Goal: Feedback & Contribution: Contribute content

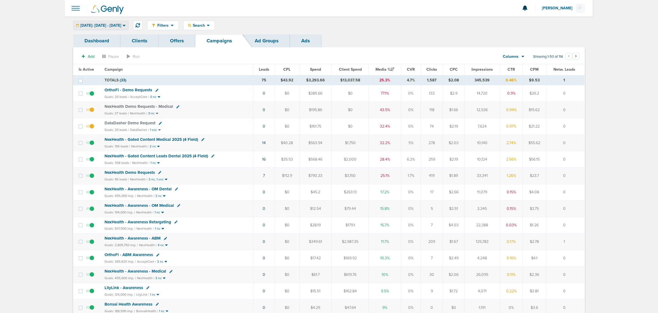
click at [115, 22] on div "[DATE]: [DATE] - [DATE]" at bounding box center [100, 25] width 55 height 9
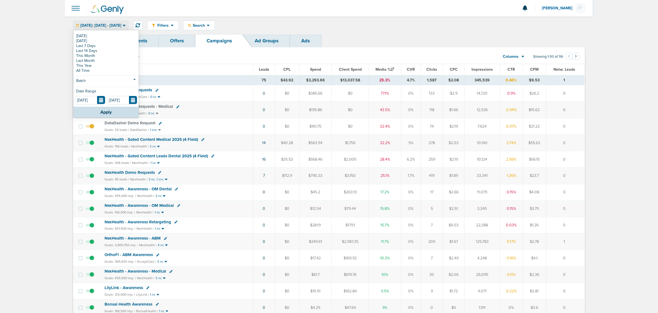
drag, startPoint x: 220, startPoint y: 67, endPoint x: 205, endPoint y: 62, distance: 16.0
click at [220, 67] on th "Campaign" at bounding box center [177, 69] width 152 height 11
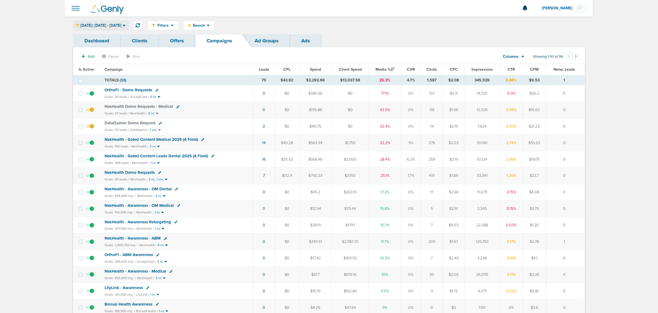
click at [116, 28] on div "[DATE]: [DATE] - [DATE]" at bounding box center [100, 25] width 55 height 9
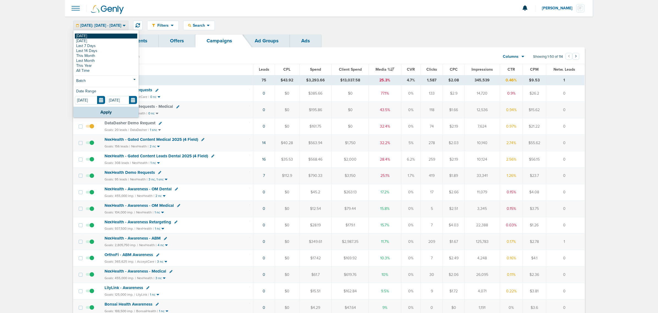
click at [96, 37] on link "[DATE]" at bounding box center [106, 36] width 62 height 5
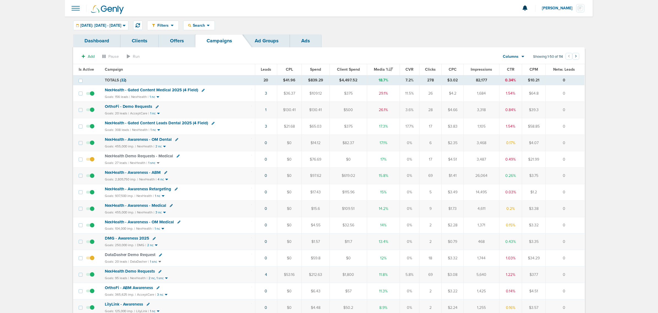
click at [158, 88] on span "NexHealth - Gated Content Medical 2025 (4 Field)" at bounding box center [152, 90] width 94 height 5
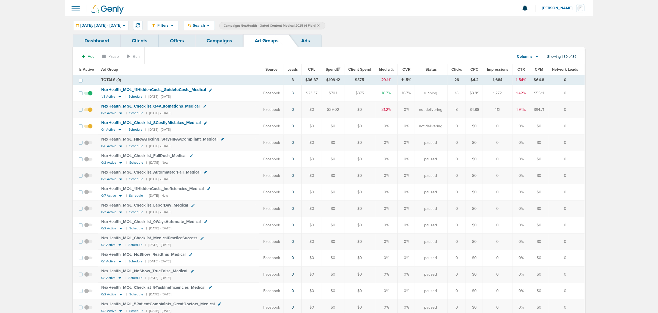
click at [228, 37] on link "Campaigns" at bounding box center [219, 40] width 48 height 13
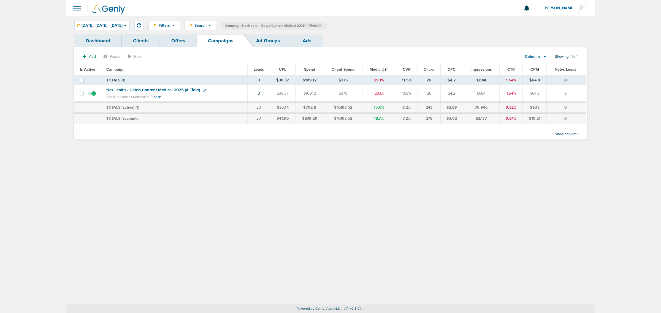
click at [321, 25] on icon at bounding box center [320, 25] width 2 height 3
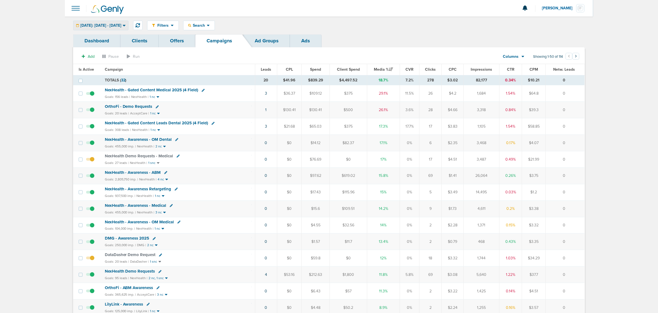
click at [126, 24] on icon at bounding box center [124, 25] width 3 height 5
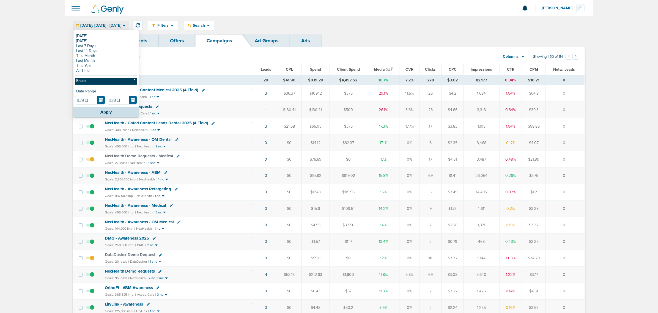
click at [105, 78] on link "Batch" at bounding box center [106, 81] width 62 height 7
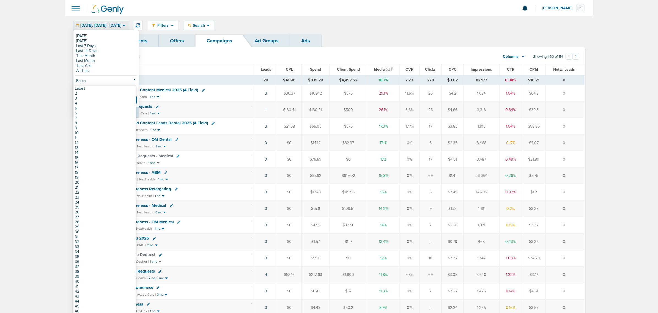
click at [280, 24] on div "Filters Active Only Settings Status Active Inactive Objectives MQL SQL Traffic …" at bounding box center [366, 26] width 438 height 10
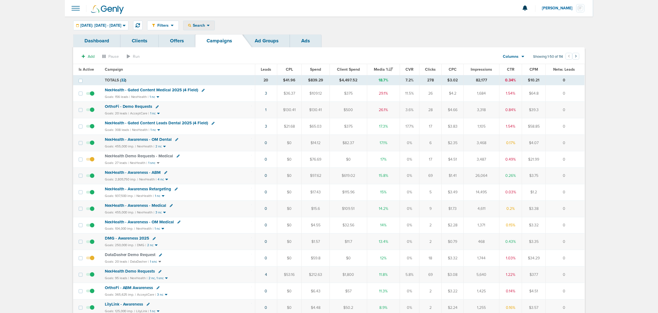
click at [210, 25] on icon at bounding box center [208, 25] width 3 height 5
click at [404, 14] on div at bounding box center [329, 8] width 528 height 17
click at [266, 111] on link "1" at bounding box center [266, 110] width 1 height 5
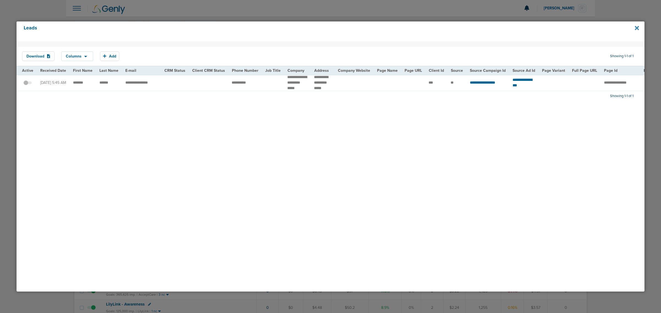
click at [635, 28] on icon at bounding box center [636, 28] width 4 height 4
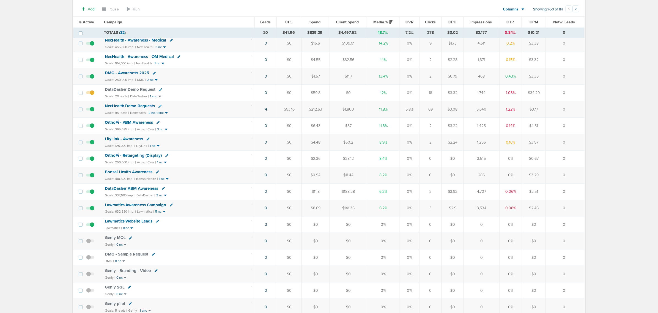
scroll to position [172, 0]
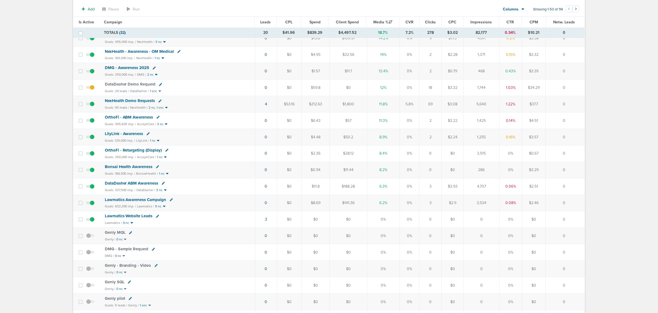
drag, startPoint x: 240, startPoint y: 90, endPoint x: 584, endPoint y: 87, distance: 344.3
click at [584, 87] on tr "DataDasher Demo Request Goals: 20 leads | DataDasher | 1 snc 0 $0 $59.8 $0 12% …" at bounding box center [329, 88] width 512 height 17
click at [584, 87] on td "0" at bounding box center [565, 88] width 39 height 17
click at [266, 106] on link "4" at bounding box center [266, 104] width 2 height 5
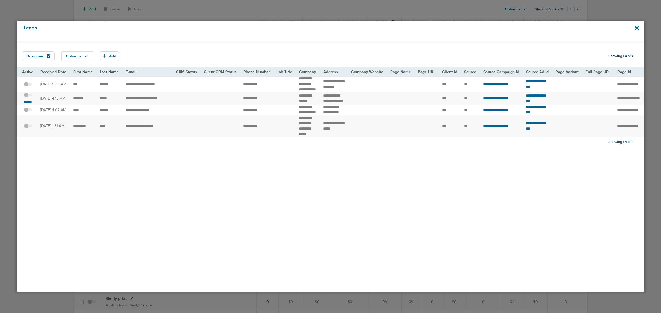
click at [31, 98] on span at bounding box center [28, 98] width 8 height 0
click at [28, 96] on input "checkbox" at bounding box center [28, 96] width 0 height 0
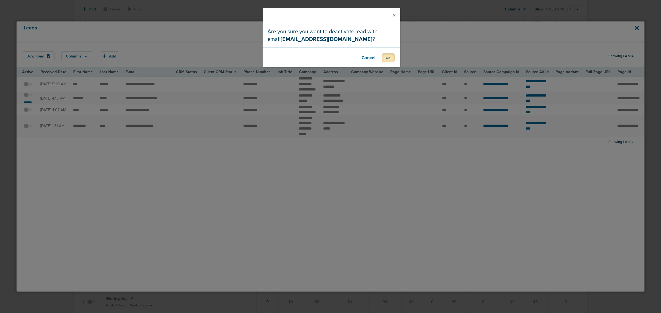
click at [389, 59] on button "OK" at bounding box center [387, 57] width 13 height 9
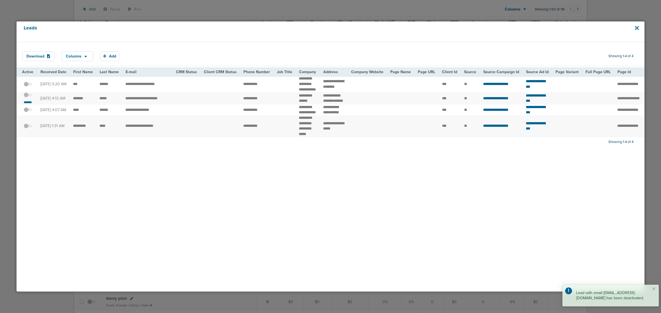
click at [634, 28] on icon at bounding box center [636, 28] width 4 height 6
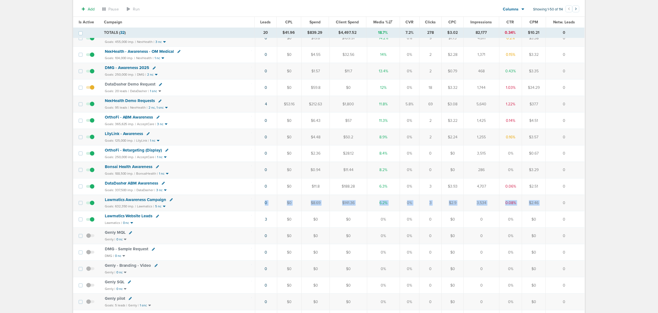
drag, startPoint x: 252, startPoint y: 209, endPoint x: 559, endPoint y: 207, distance: 307.2
click at [559, 207] on tr "Lawmatics Awareness Campaign Goals: 632,350 imp. | Lawmatics | 5 nc 0 $0 $8.69 …" at bounding box center [329, 203] width 512 height 17
click at [559, 207] on td "0" at bounding box center [565, 203] width 39 height 17
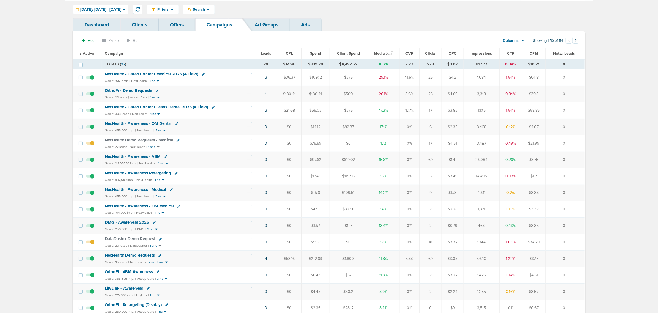
scroll to position [0, 0]
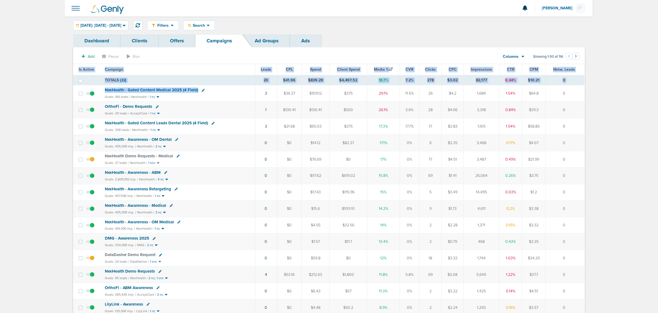
drag, startPoint x: 250, startPoint y: 91, endPoint x: 590, endPoint y: 111, distance: 339.9
click at [576, 111] on td "0" at bounding box center [565, 110] width 39 height 17
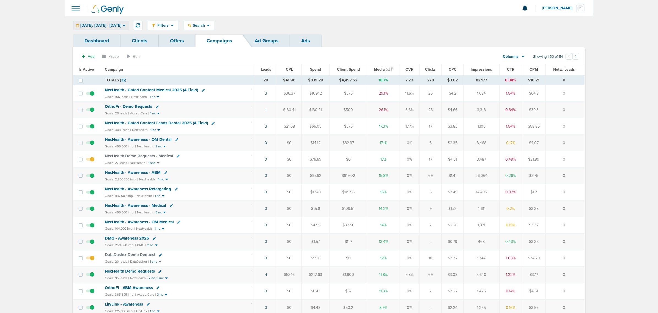
click at [128, 28] on div "[DATE]: [DATE] - [DATE]" at bounding box center [100, 25] width 55 height 9
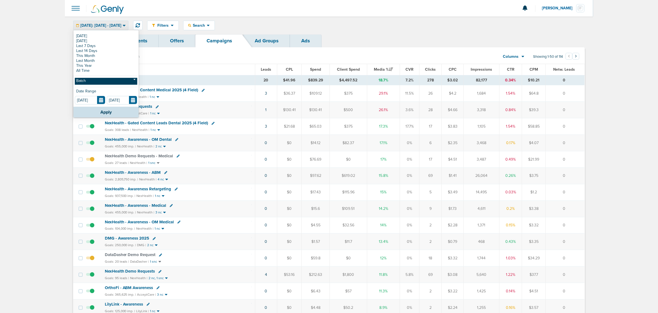
click at [94, 81] on link "Batch" at bounding box center [106, 81] width 62 height 7
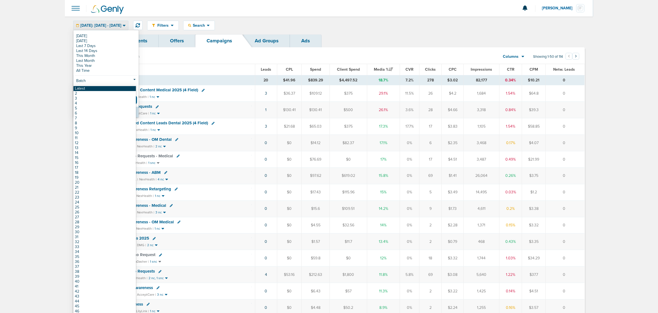
click at [93, 89] on link "Latest" at bounding box center [104, 88] width 62 height 5
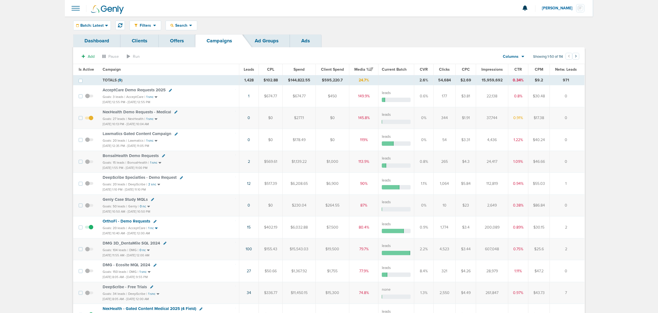
click at [182, 31] on div "Filters Active Only Settings Status Active Inactive Objectives MQL SQL Traffic …" at bounding box center [329, 26] width 528 height 18
click at [183, 26] on span "Search" at bounding box center [182, 25] width 16 height 5
click at [179, 42] on link "Client" at bounding box center [194, 43] width 57 height 7
type input "nex"
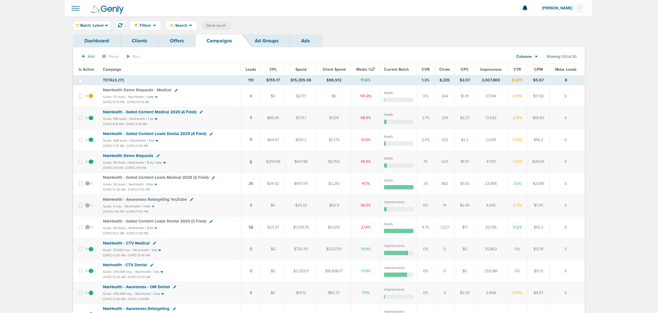
click at [251, 162] on link "6" at bounding box center [251, 161] width 2 height 5
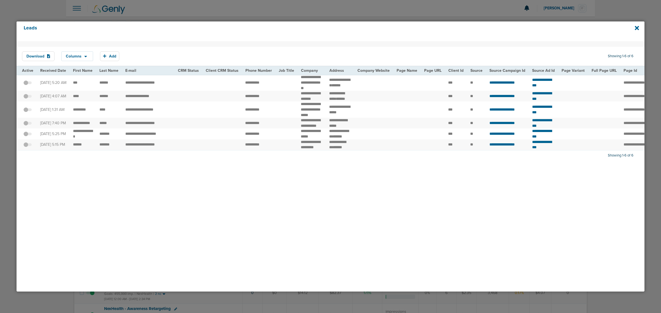
drag, startPoint x: 634, startPoint y: 29, endPoint x: 539, endPoint y: 37, distance: 95.9
click at [634, 29] on icon at bounding box center [636, 28] width 4 height 6
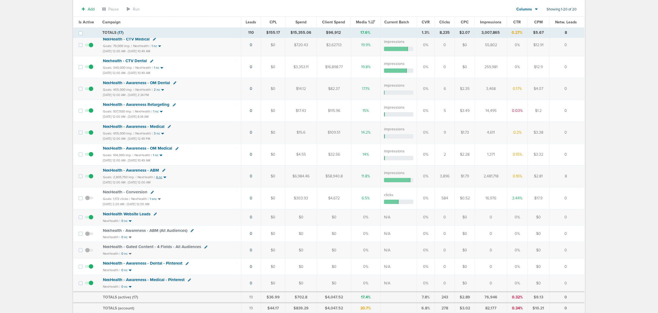
scroll to position [206, 0]
click at [145, 172] on span "NexHealth - Awareness - ABM" at bounding box center [131, 169] width 56 height 5
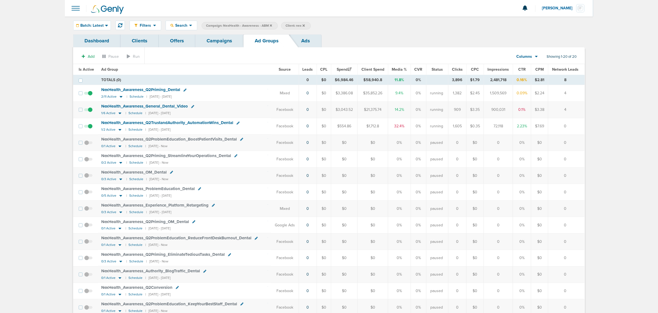
click at [225, 44] on link "Campaigns" at bounding box center [219, 40] width 48 height 13
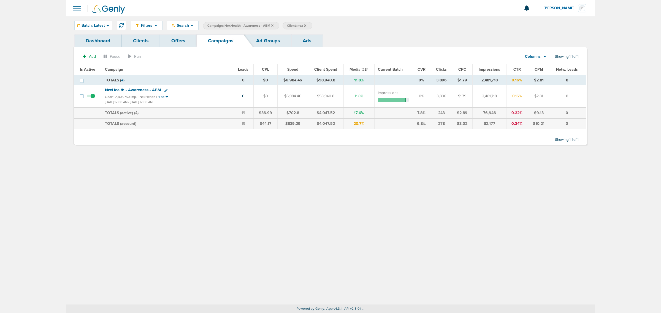
click at [272, 25] on icon at bounding box center [272, 25] width 2 height 2
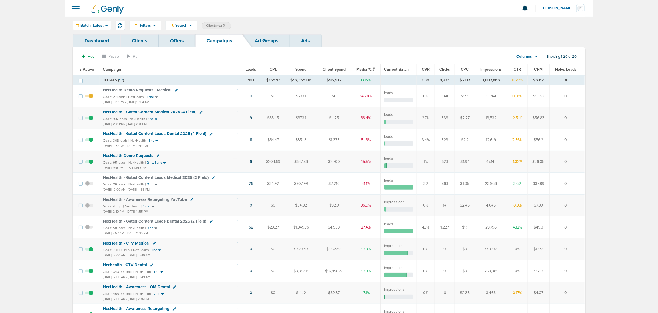
click at [223, 24] on icon at bounding box center [224, 25] width 2 height 2
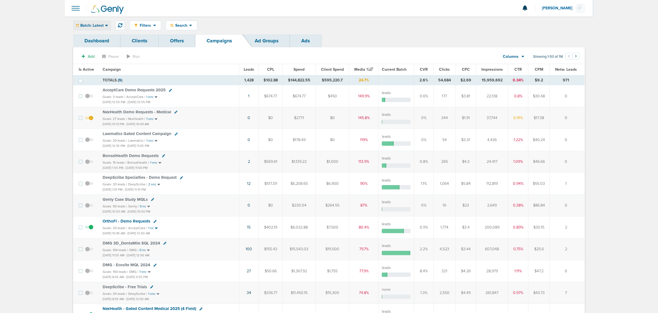
click at [105, 25] on icon at bounding box center [106, 25] width 3 height 5
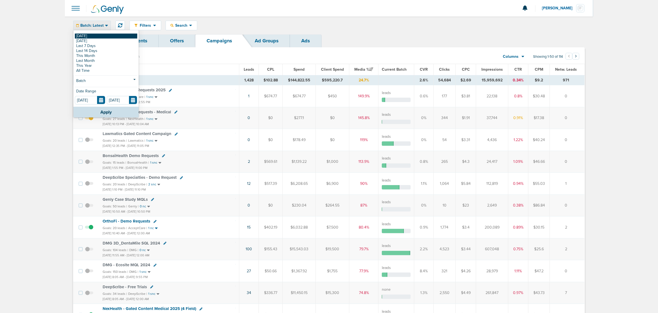
click at [90, 35] on link "[DATE]" at bounding box center [106, 36] width 62 height 5
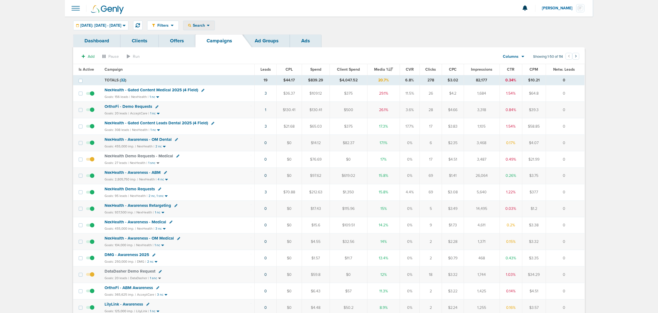
click at [205, 21] on div "Search Search By Client Campaign Offers Landing Page Ad Group Network Campaign …" at bounding box center [199, 26] width 32 height 10
click at [210, 23] on icon at bounding box center [208, 25] width 3 height 5
click at [221, 44] on link "Client" at bounding box center [212, 43] width 57 height 7
type input "o"
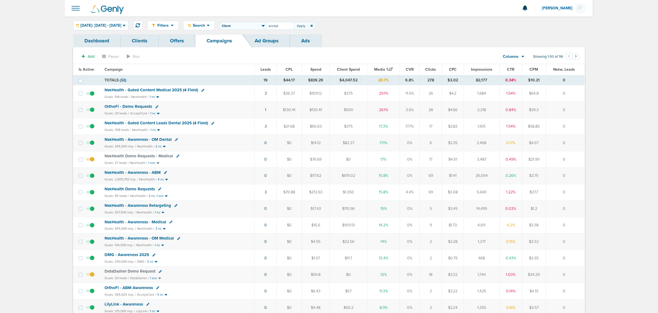
type input "accept"
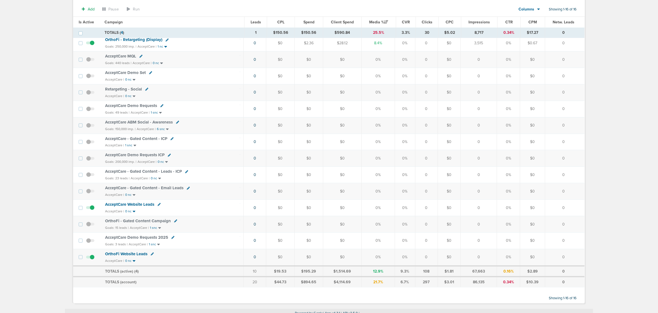
scroll to position [93, 0]
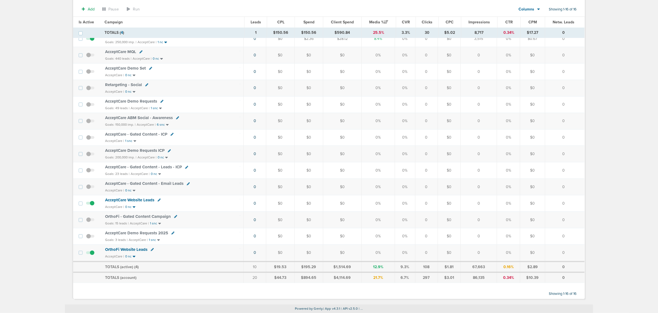
click at [140, 215] on span "OrthoFi - Gated Content Campaign" at bounding box center [138, 216] width 66 height 5
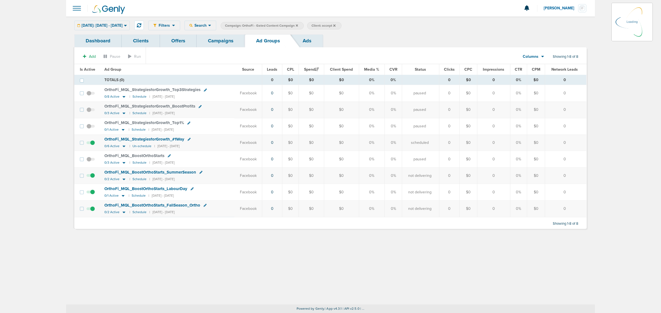
click at [100, 24] on div "[DATE]: [DATE] - [DATE] [DATE] [DATE] Last 7 Days Last 14 Days This Month Last …" at bounding box center [101, 26] width 55 height 10
click at [127, 25] on icon at bounding box center [125, 26] width 3 height 2
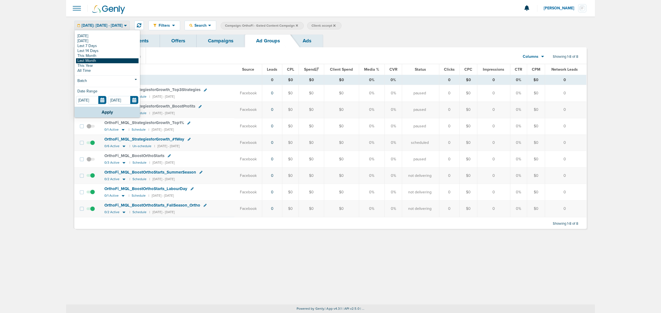
click at [96, 60] on link "Last Month" at bounding box center [107, 60] width 62 height 5
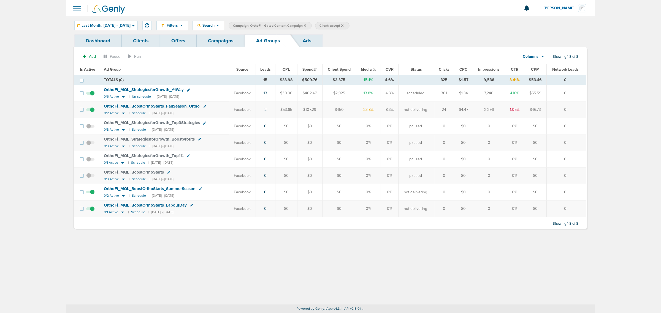
click at [121, 98] on icon at bounding box center [124, 96] width 6 height 5
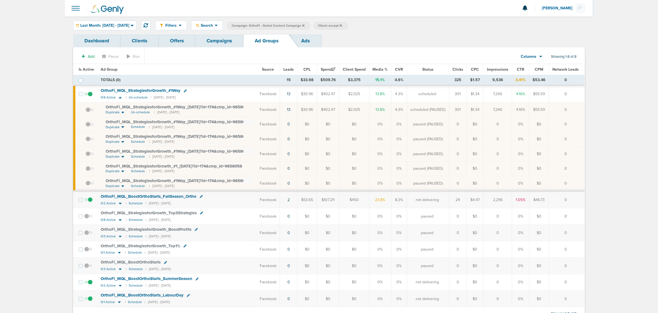
click at [156, 108] on span "OrthoFi_ MQL_ StrategiesforGrowth_ #1Way_ [DATE]?id=174&cmp_ id=9658058" at bounding box center [178, 107] width 145 height 5
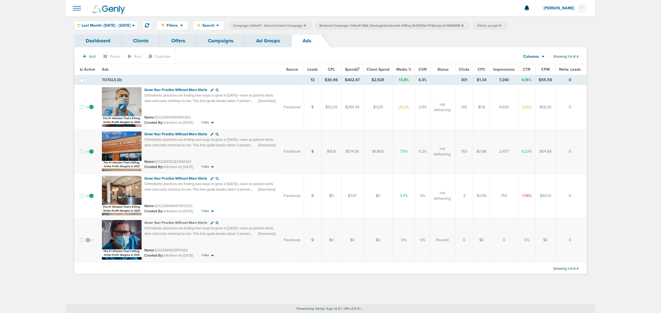
click at [131, 93] on img at bounding box center [122, 107] width 40 height 40
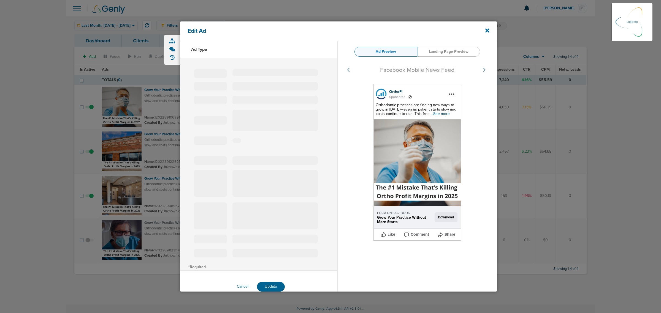
click at [442, 112] on span "...See more" at bounding box center [439, 113] width 19 height 5
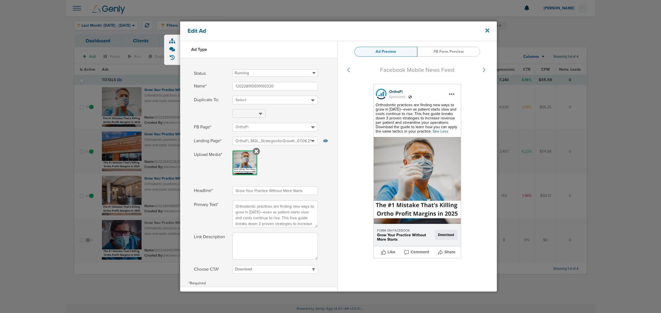
click at [486, 29] on icon at bounding box center [487, 31] width 4 height 4
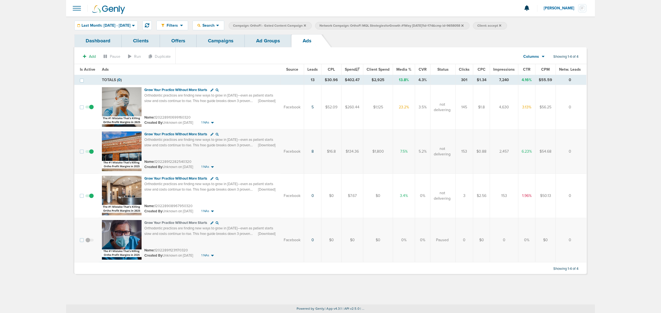
click at [216, 44] on link "Campaigns" at bounding box center [221, 40] width 48 height 13
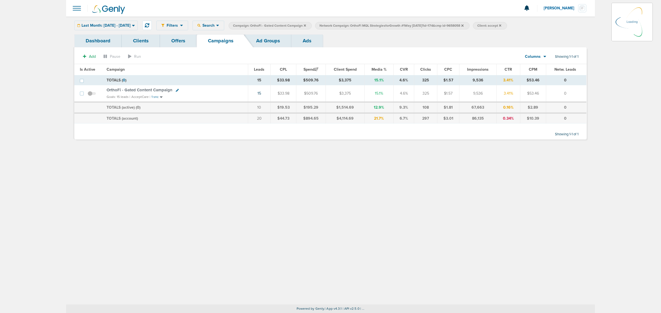
click at [463, 24] on icon at bounding box center [462, 25] width 2 height 2
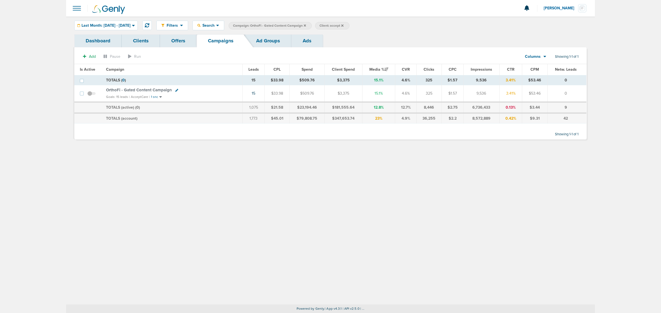
click at [140, 90] on span "OrthoFi - Gated Content Campaign" at bounding box center [139, 90] width 66 height 5
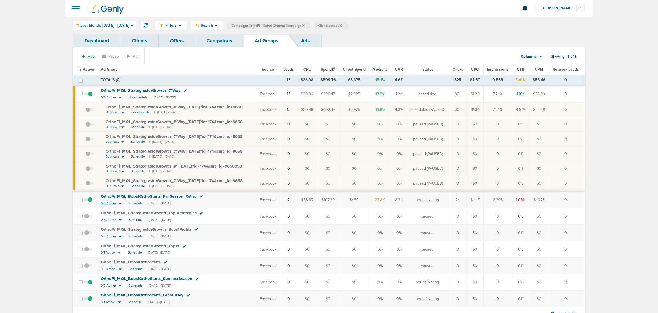
click at [119, 206] on icon at bounding box center [121, 203] width 6 height 5
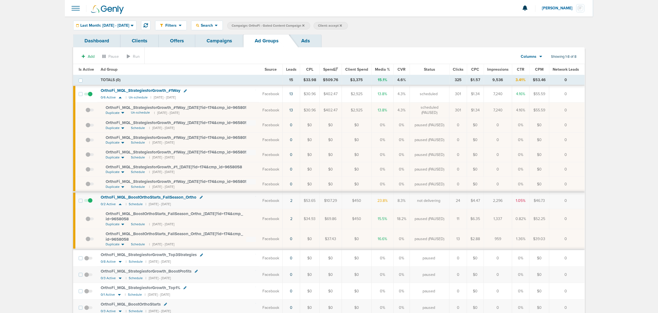
click at [119, 219] on span "OrthoFi_ MQL_ BoostOrthoStarts_ FallSeason_ Ortho_ [DATE]?id=174&cmp_ id=9658058" at bounding box center [174, 216] width 137 height 10
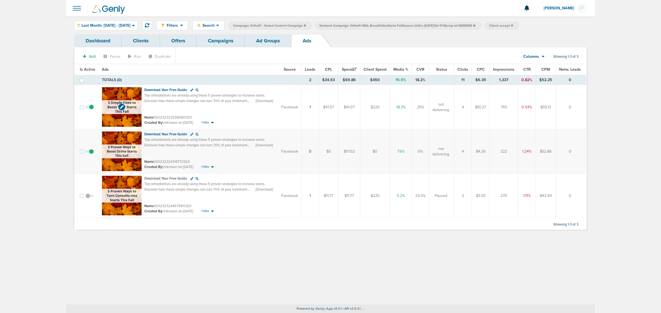
click at [127, 92] on img at bounding box center [122, 107] width 40 height 40
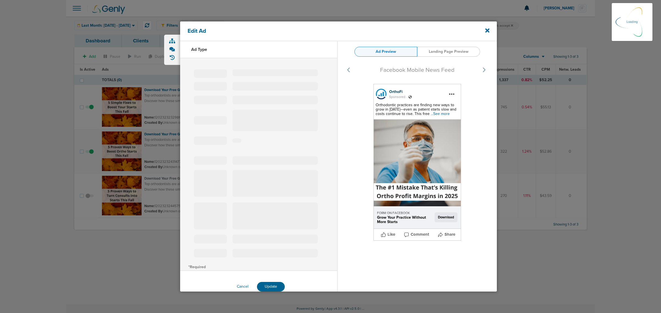
select select "learn_more"
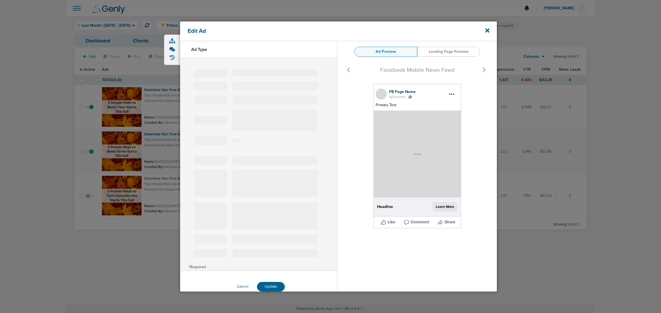
type input "120232323298680320"
type input "Download Your Free Guide"
type textarea "Top orthodontists are already using these 5 proven strategies to increase start…"
select select "download"
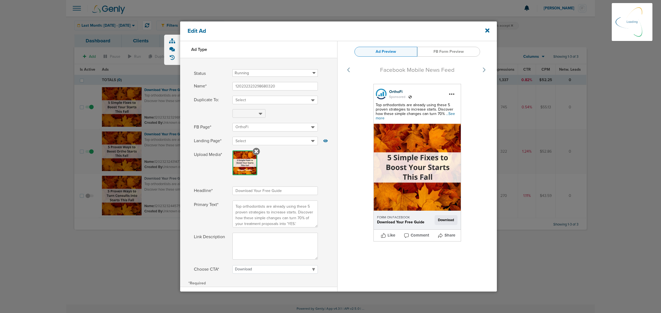
click at [448, 113] on span "...See more" at bounding box center [414, 115] width 79 height 9
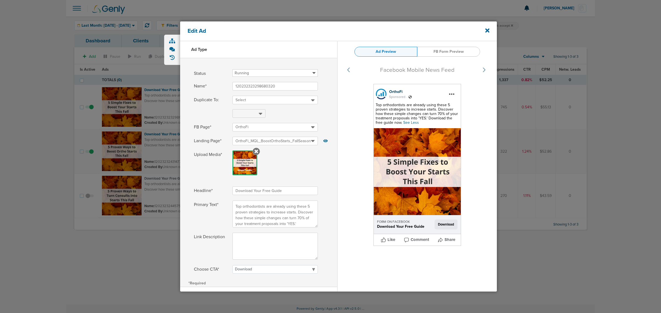
select select "download"
click at [488, 31] on icon at bounding box center [487, 31] width 4 height 4
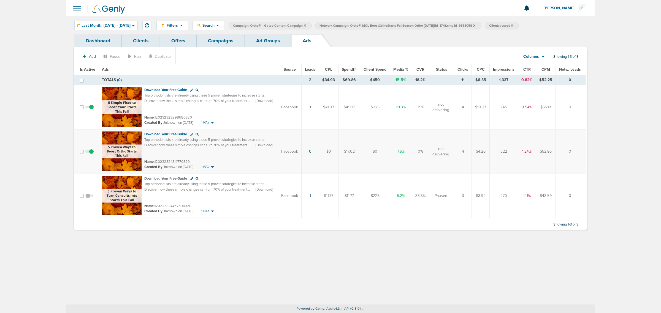
click at [276, 42] on link "Ad Groups" at bounding box center [268, 40] width 47 height 13
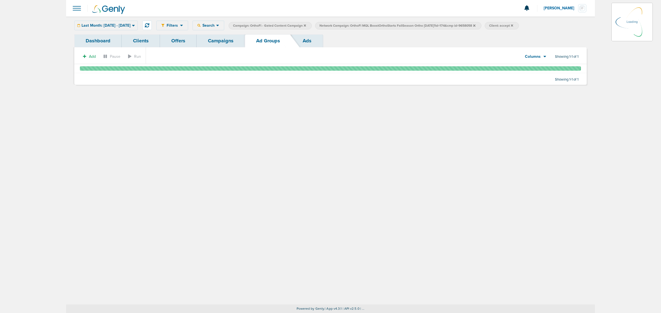
click at [231, 41] on link "Campaigns" at bounding box center [221, 40] width 48 height 13
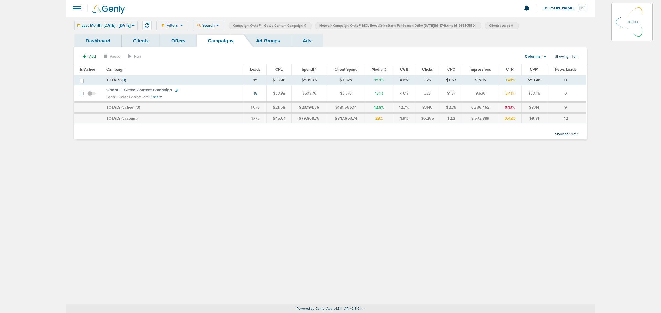
click at [306, 26] on icon at bounding box center [305, 25] width 2 height 3
click at [306, 25] on icon at bounding box center [305, 25] width 2 height 2
click at [389, 26] on icon at bounding box center [387, 25] width 2 height 3
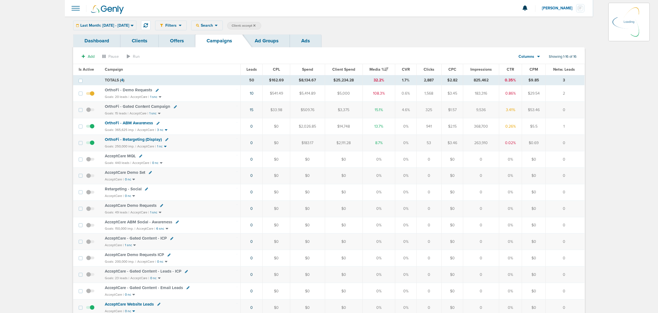
click at [256, 26] on icon at bounding box center [254, 25] width 2 height 2
click at [256, 25] on icon at bounding box center [254, 25] width 2 height 2
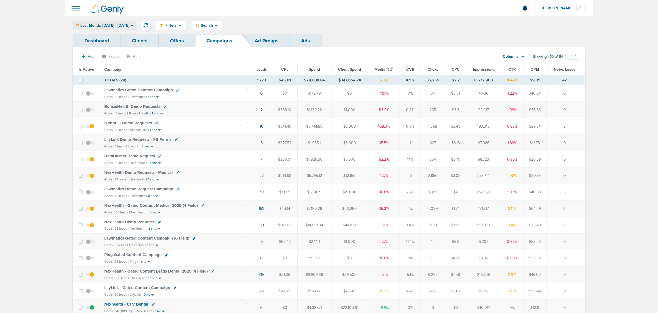
click at [136, 22] on div "Last Month: [DATE] - [DATE]" at bounding box center [104, 25] width 63 height 9
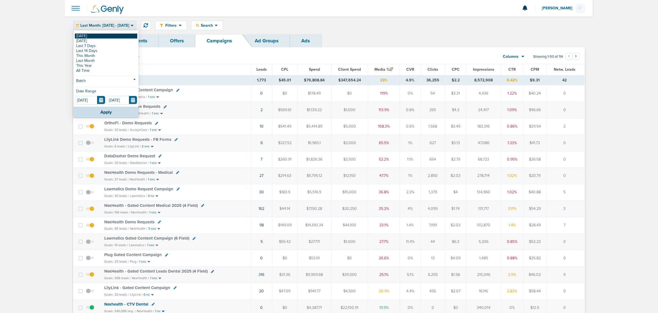
click at [120, 37] on link "[DATE]" at bounding box center [106, 36] width 62 height 5
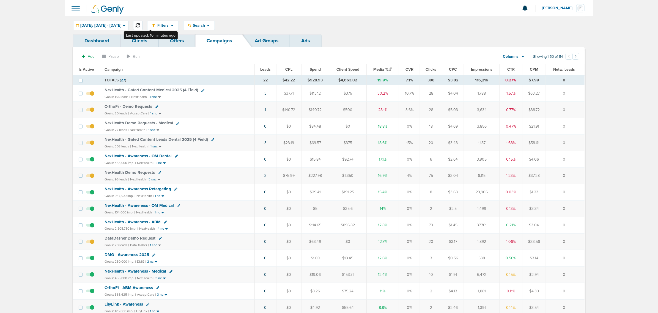
click at [140, 24] on icon at bounding box center [138, 25] width 4 height 4
click at [143, 22] on button at bounding box center [137, 25] width 9 height 9
click at [210, 27] on icon at bounding box center [208, 25] width 3 height 5
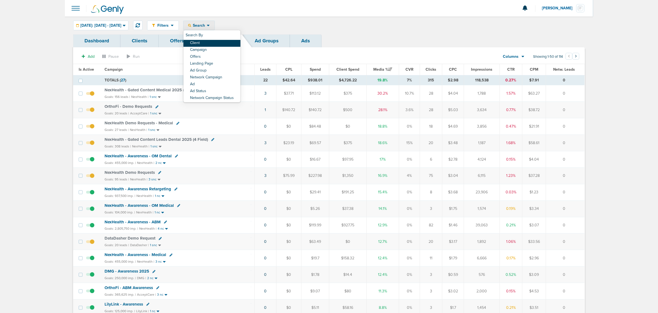
click at [219, 43] on link "Client" at bounding box center [212, 43] width 57 height 7
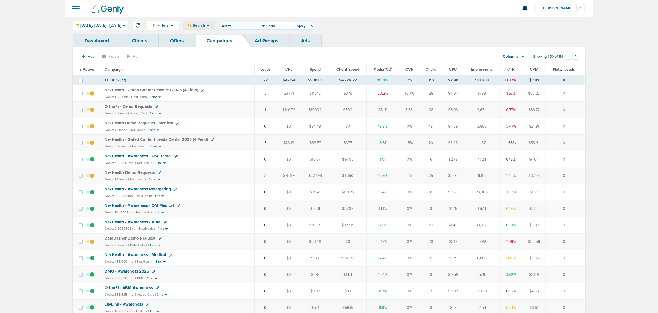
type input "data"
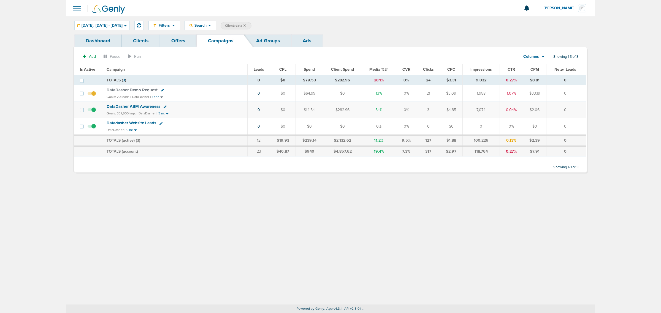
click at [246, 25] on icon at bounding box center [244, 25] width 2 height 2
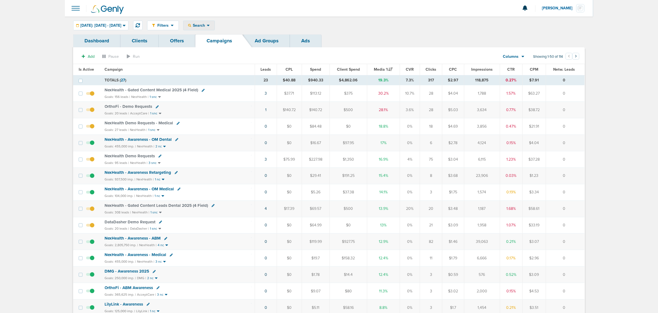
click at [206, 21] on div "Search" at bounding box center [199, 25] width 31 height 9
click at [211, 42] on link "Client" at bounding box center [212, 43] width 57 height 7
type input "data"
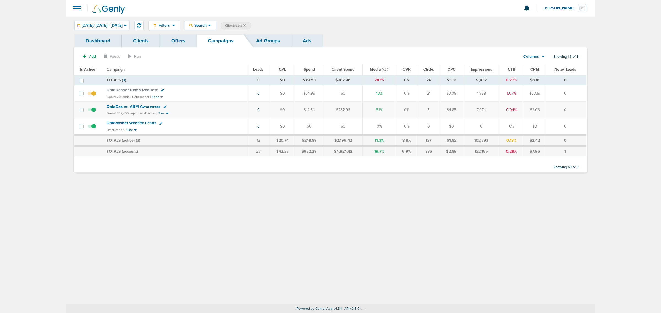
click at [149, 91] on span "DataDasher Demo Request" at bounding box center [132, 90] width 51 height 5
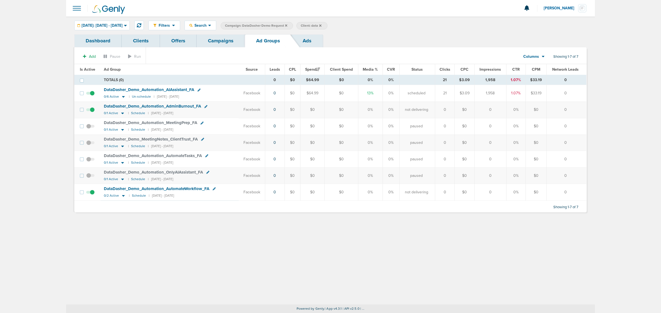
click at [121, 89] on span "DataDasher_ Demo_ Automation_ AIAssistant_ FA" at bounding box center [149, 89] width 90 height 5
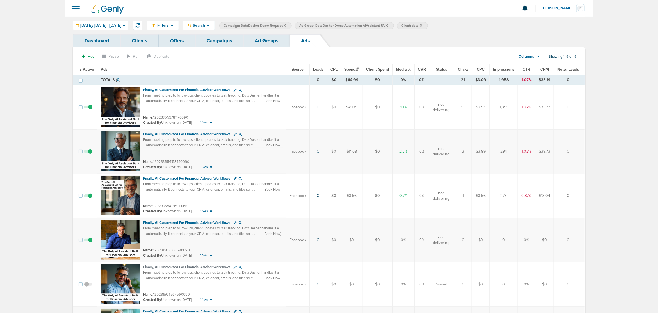
click at [216, 40] on link "Campaigns" at bounding box center [219, 40] width 48 height 13
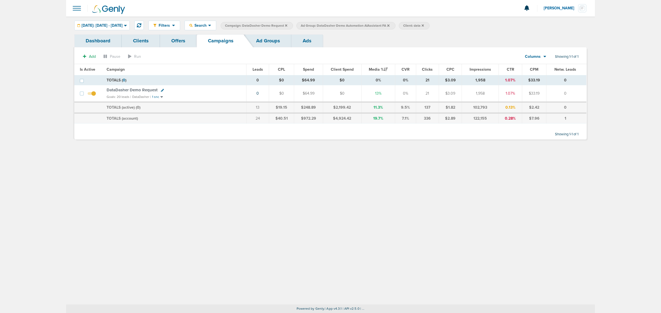
click at [179, 38] on link "Offers" at bounding box center [178, 40] width 37 height 13
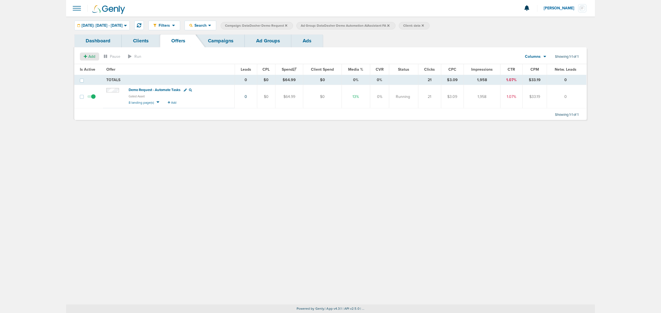
click at [91, 57] on span "Add" at bounding box center [91, 56] width 7 height 5
click at [91, 67] on span "Offer" at bounding box center [87, 67] width 9 height 5
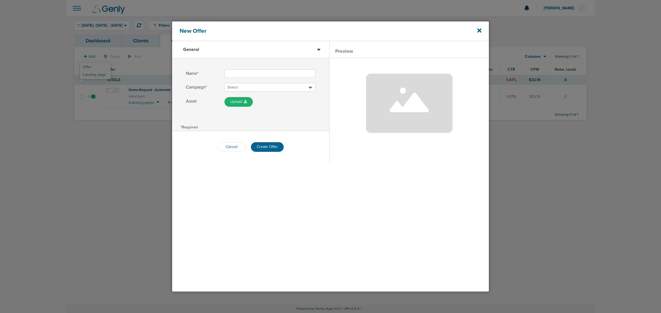
click at [261, 76] on input "Name*" at bounding box center [269, 73] width 91 height 9
type input "Demo Request - Compliance"
click at [245, 86] on span "Select" at bounding box center [267, 88] width 81 height 6
type input "datadasher"
click at [260, 101] on h2 "DataDasher Demo Request" at bounding box center [270, 102] width 91 height 7
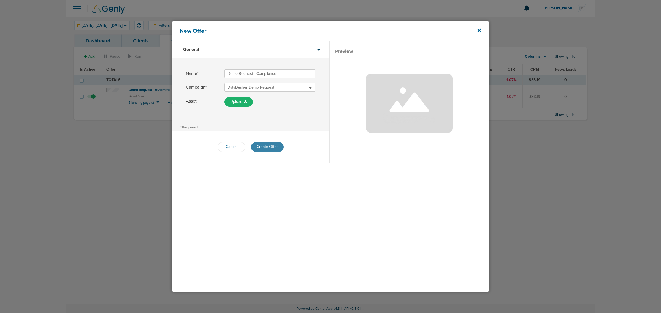
click at [270, 147] on button "Create Offer" at bounding box center [267, 147] width 33 height 10
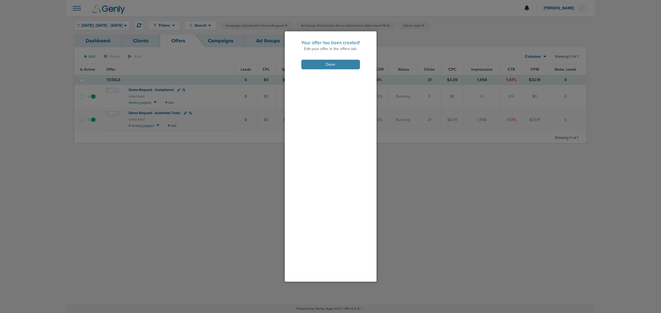
click at [314, 62] on button "Done" at bounding box center [330, 65] width 59 height 10
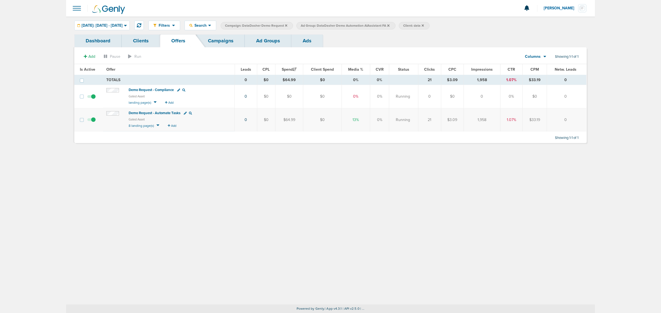
click at [152, 89] on span "Demo Request - Compliance" at bounding box center [151, 90] width 45 height 4
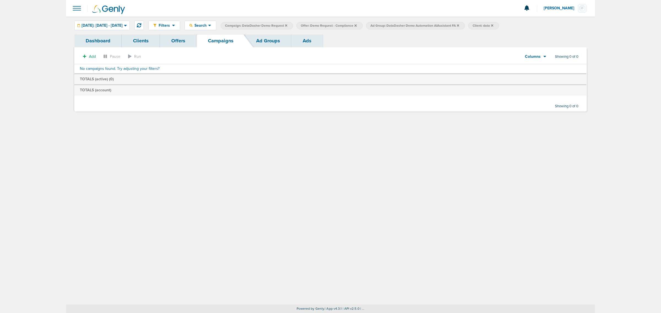
click at [175, 39] on link "Offers" at bounding box center [178, 40] width 37 height 13
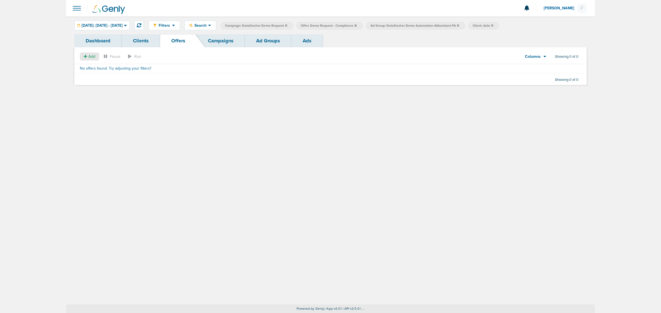
click at [87, 56] on span "Add" at bounding box center [89, 56] width 11 height 5
click at [94, 66] on button "Offer" at bounding box center [87, 67] width 15 height 8
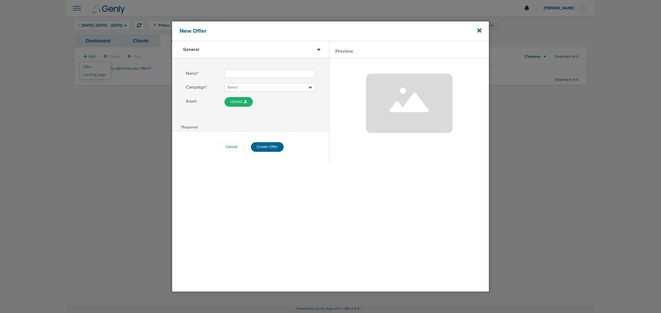
click at [240, 73] on input "Name*" at bounding box center [269, 73] width 91 height 9
type input "Demo Request - Admin Time"
click at [249, 85] on span "Select" at bounding box center [267, 88] width 81 height 6
type input "datadasher"
click at [262, 105] on h2 "DataDasher Demo Request" at bounding box center [270, 102] width 91 height 7
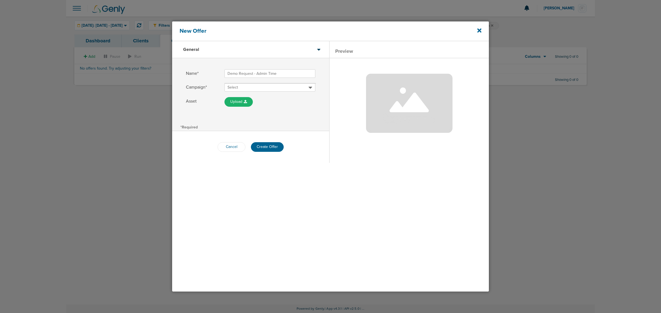
click at [313, 130] on div "*Required" at bounding box center [250, 127] width 157 height 8
click at [274, 146] on button "Create Offer" at bounding box center [267, 147] width 33 height 10
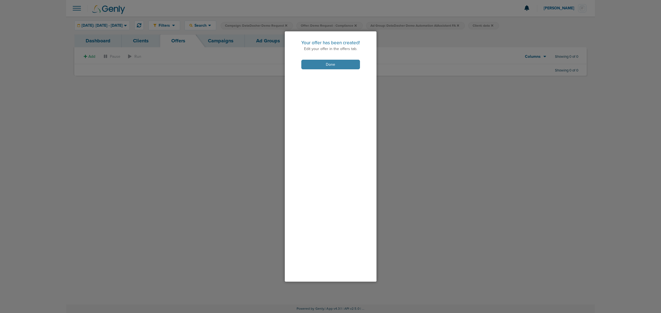
click at [351, 62] on button "Done" at bounding box center [330, 65] width 59 height 10
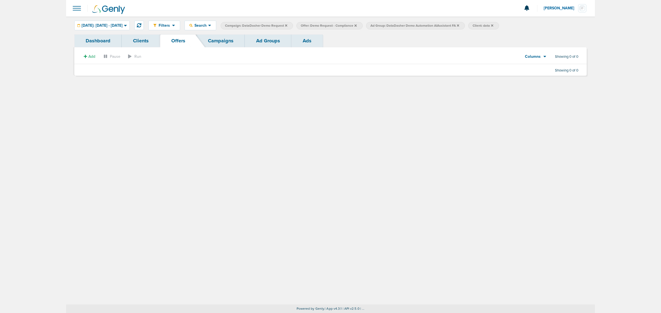
click at [459, 25] on icon at bounding box center [458, 25] width 2 height 2
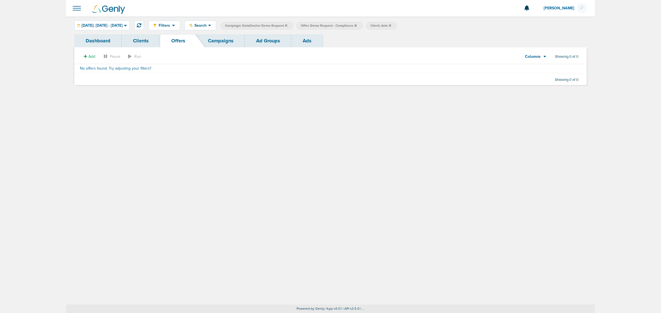
click at [356, 25] on icon at bounding box center [355, 25] width 2 height 2
